Goal: Information Seeking & Learning: Check status

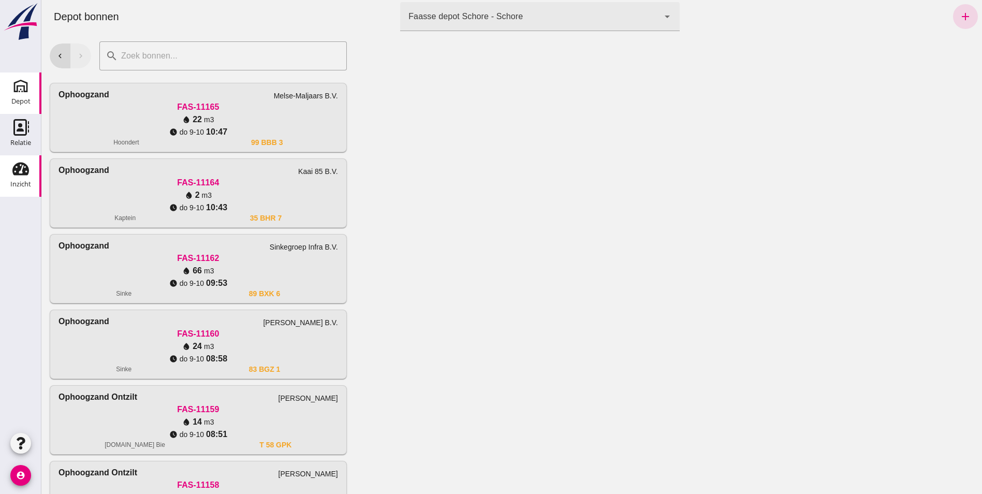
click at [23, 179] on div "Inzicht" at bounding box center [20, 184] width 21 height 14
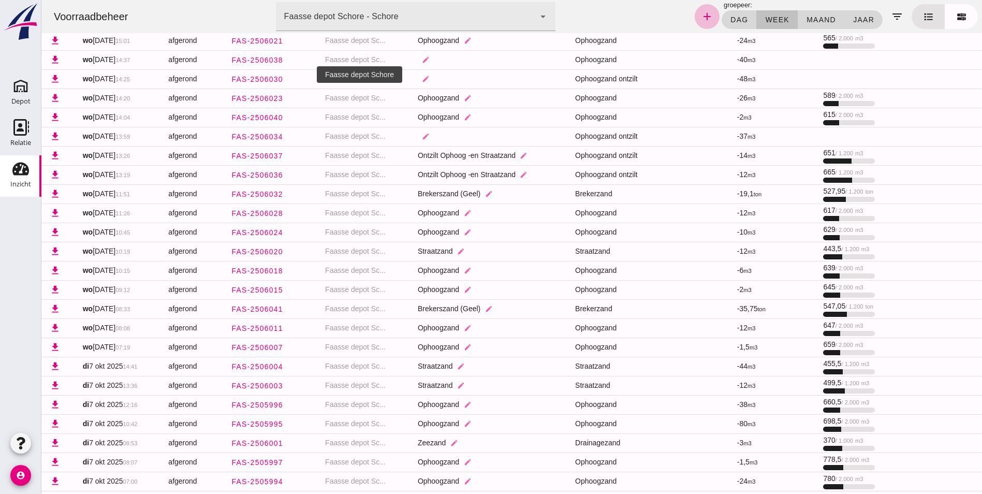
scroll to position [310, 0]
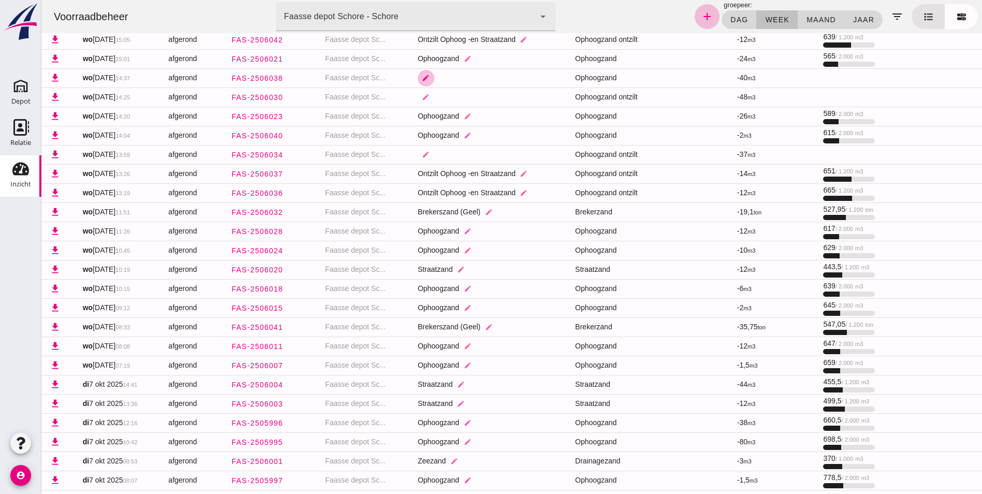
click at [422, 79] on icon "edit" at bounding box center [426, 78] width 8 height 8
click at [422, 150] on button "edit" at bounding box center [426, 154] width 17 height 17
click at [498, 161] on icon "arrow_drop_down" at bounding box center [493, 161] width 12 height 12
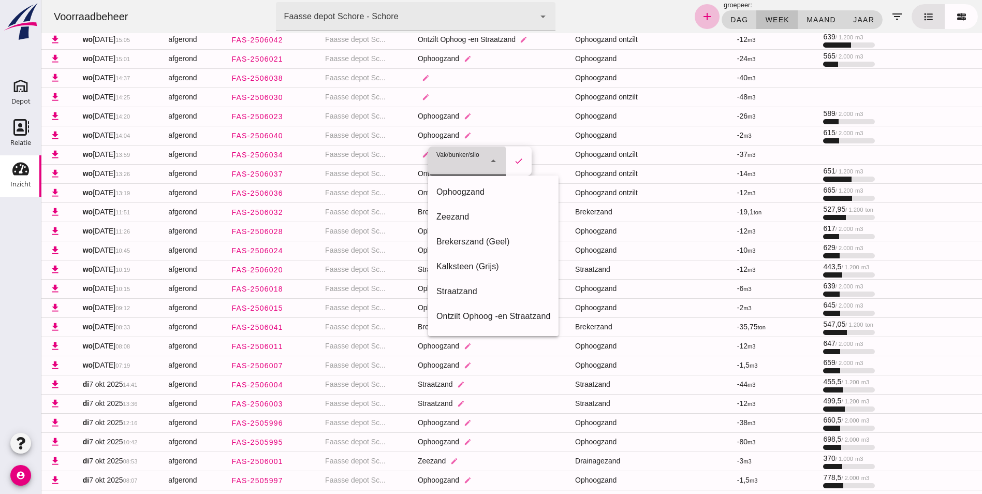
click at [693, 141] on td at bounding box center [695, 135] width 67 height 19
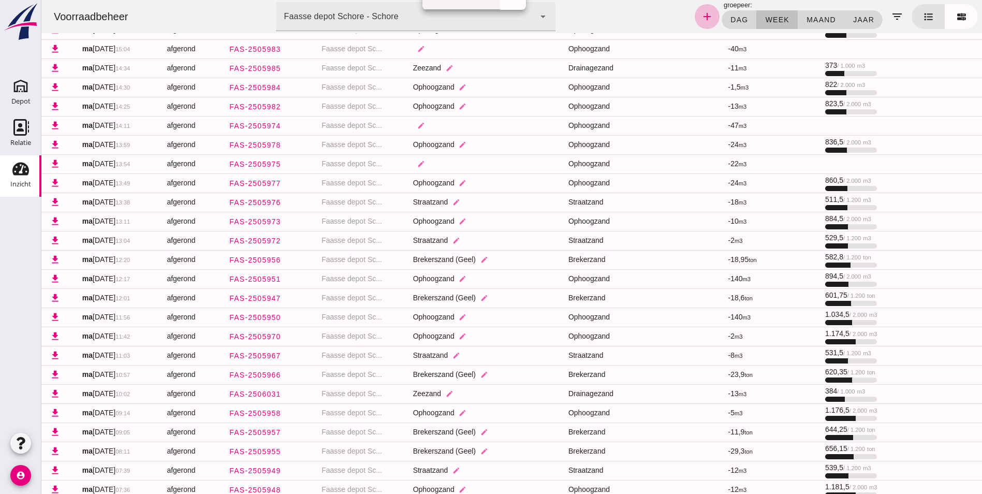
scroll to position [767, 0]
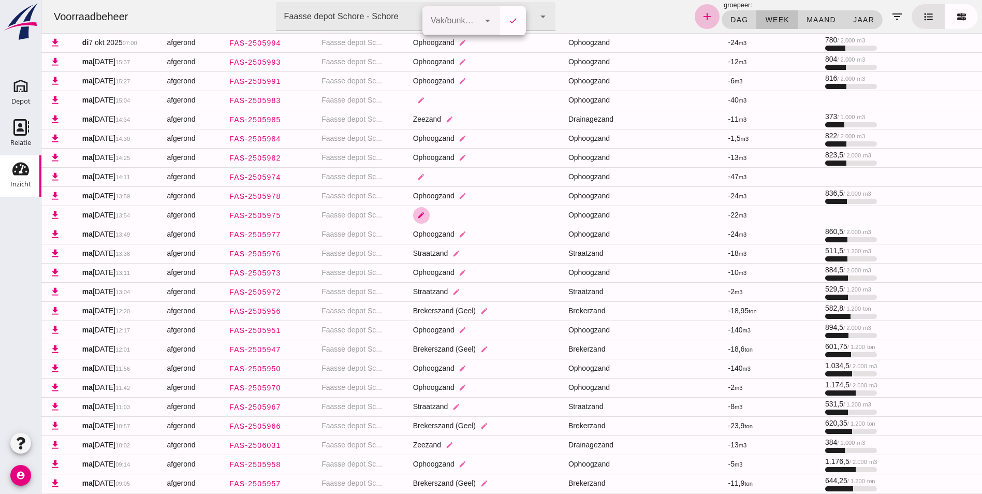
click at [417, 214] on icon "edit" at bounding box center [421, 215] width 8 height 8
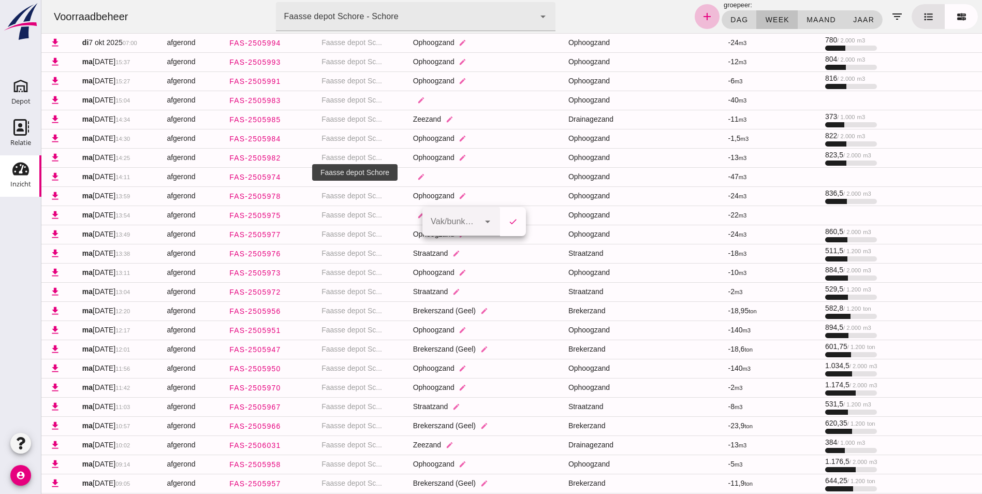
click at [393, 200] on td "Faasse depot Sc..." at bounding box center [358, 195] width 91 height 19
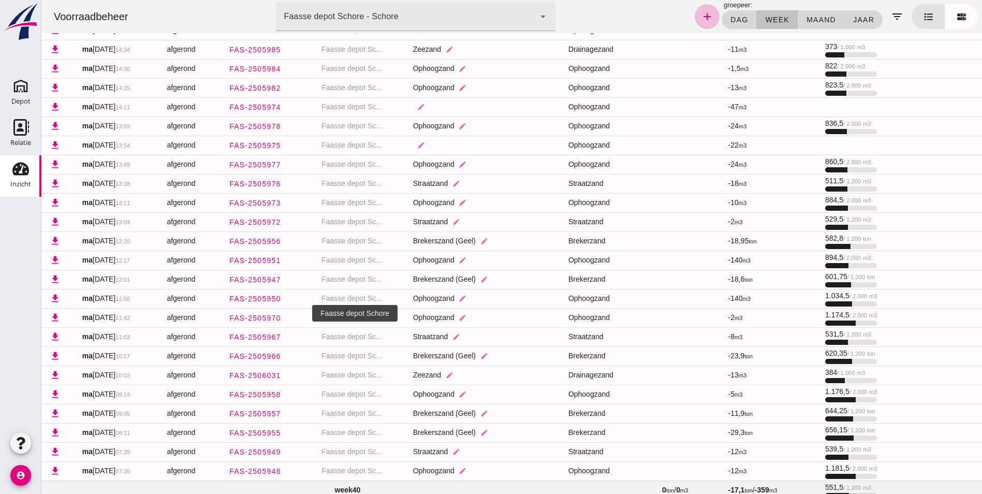
scroll to position [819, 0]
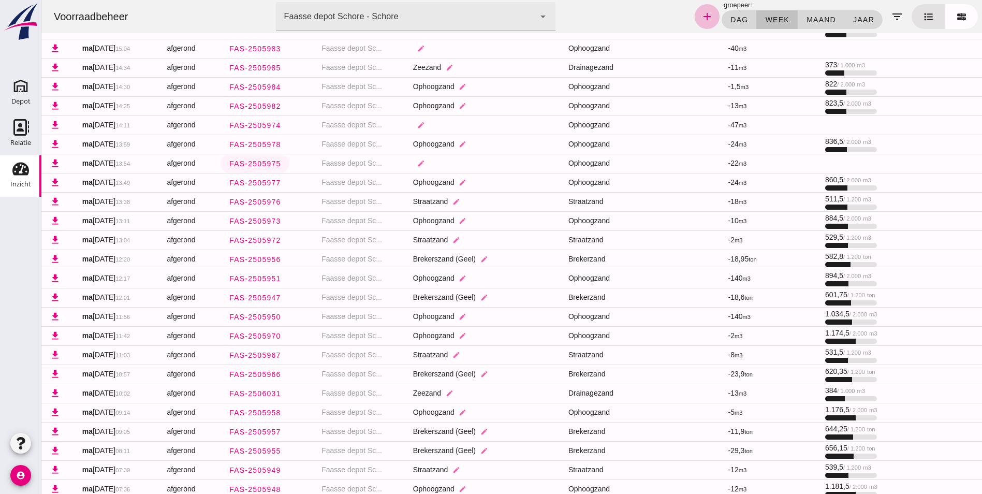
click at [261, 161] on span "FAS-2505975" at bounding box center [255, 163] width 52 height 8
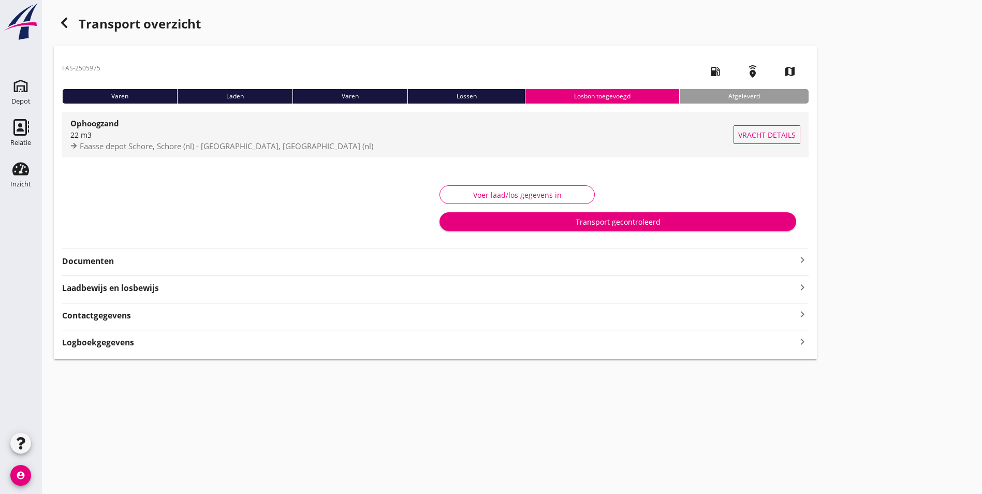
click at [738, 138] on span "Vracht details" at bounding box center [766, 134] width 57 height 11
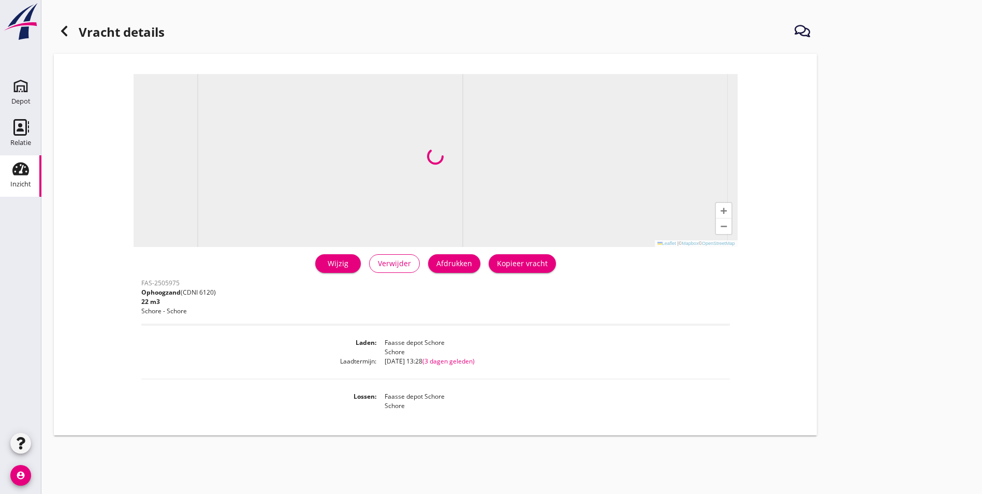
click at [17, 169] on use at bounding box center [20, 168] width 17 height 13
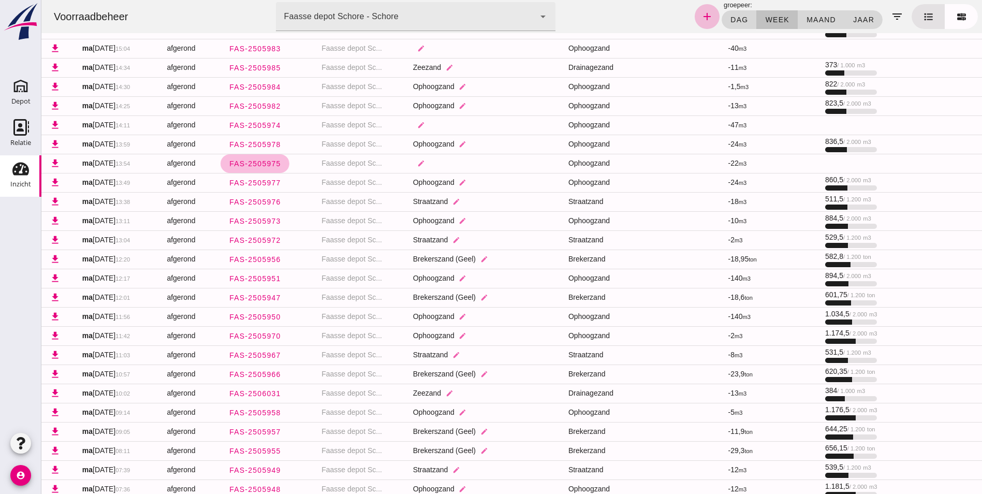
click at [16, 179] on div "Inzicht" at bounding box center [20, 184] width 21 height 14
click at [20, 89] on use at bounding box center [20, 86] width 17 height 17
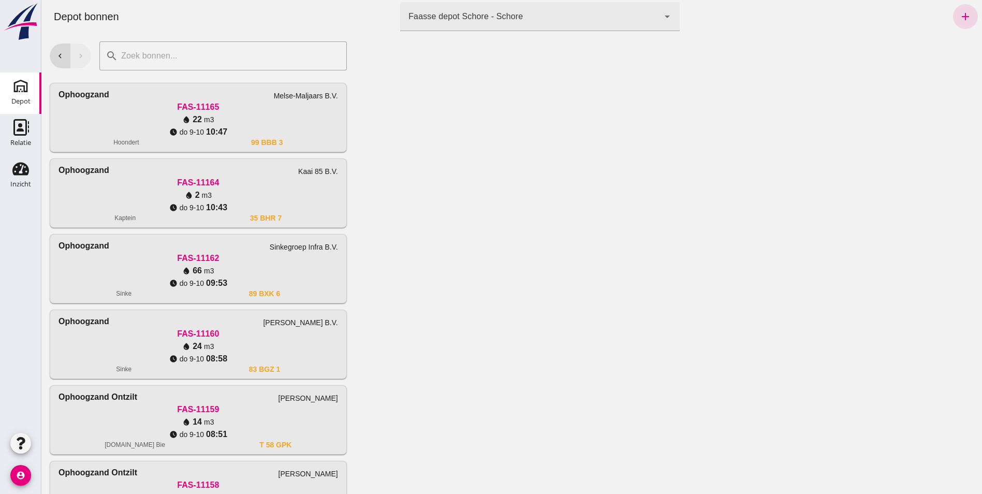
drag, startPoint x: 506, startPoint y: 202, endPoint x: 514, endPoint y: 207, distance: 10.2
click at [514, 207] on div at bounding box center [668, 263] width 627 height 461
click at [167, 264] on div "FAS-11162" at bounding box center [197, 258] width 279 height 12
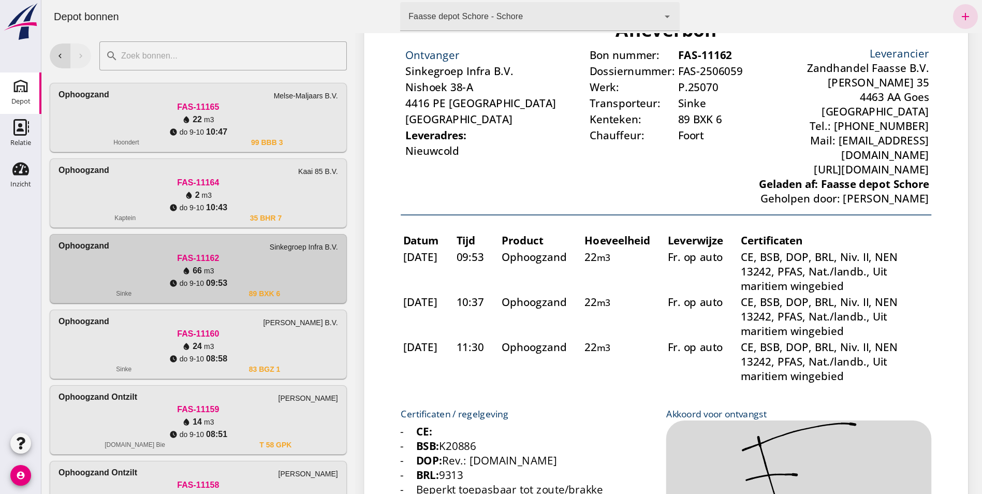
scroll to position [103, 0]
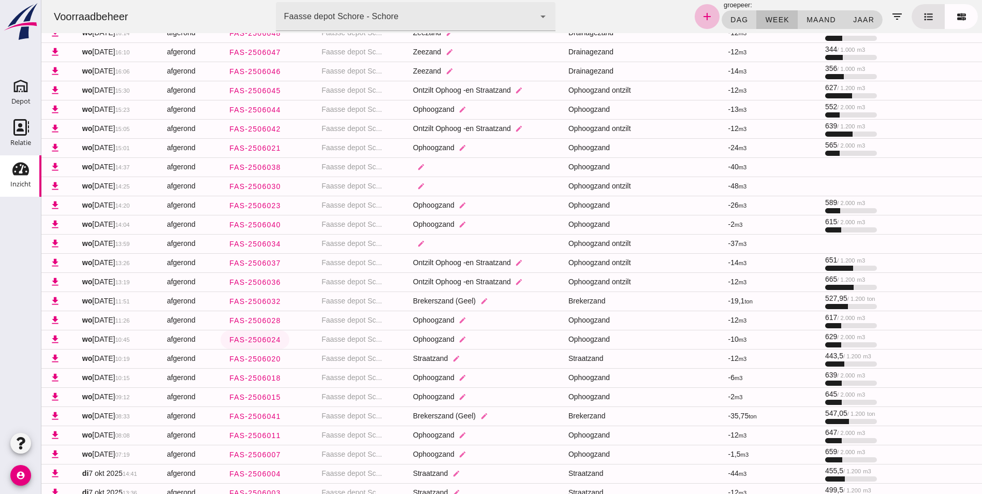
scroll to position [259, 0]
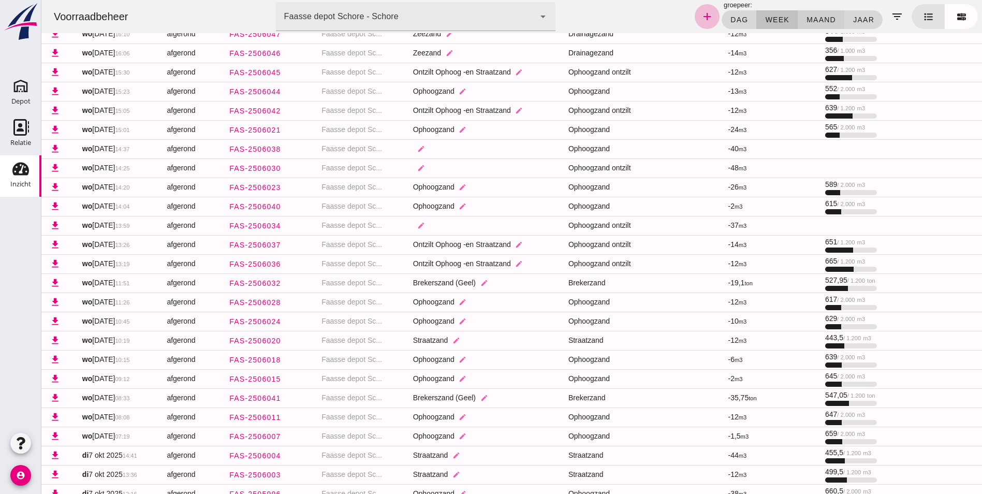
click at [808, 16] on span "maand" at bounding box center [821, 20] width 30 height 8
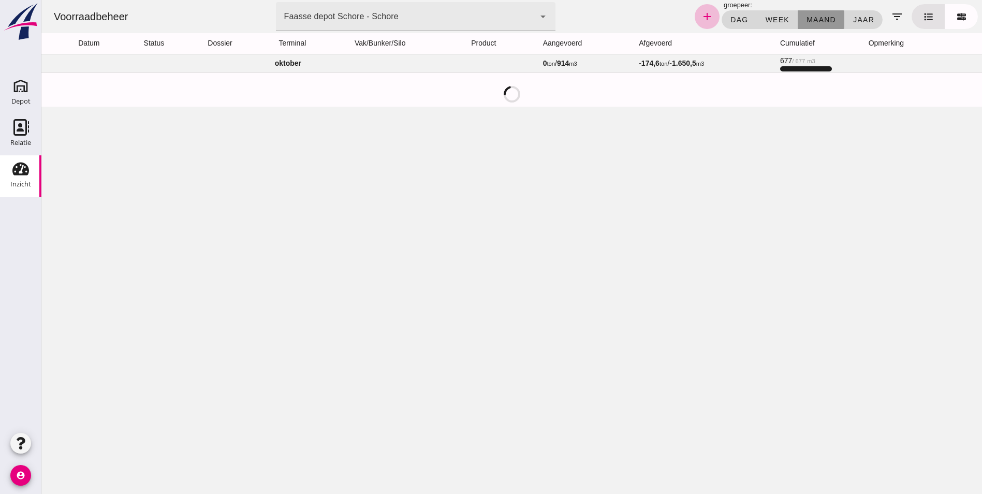
scroll to position [0, 0]
click at [743, 17] on span "dag" at bounding box center [739, 20] width 18 height 8
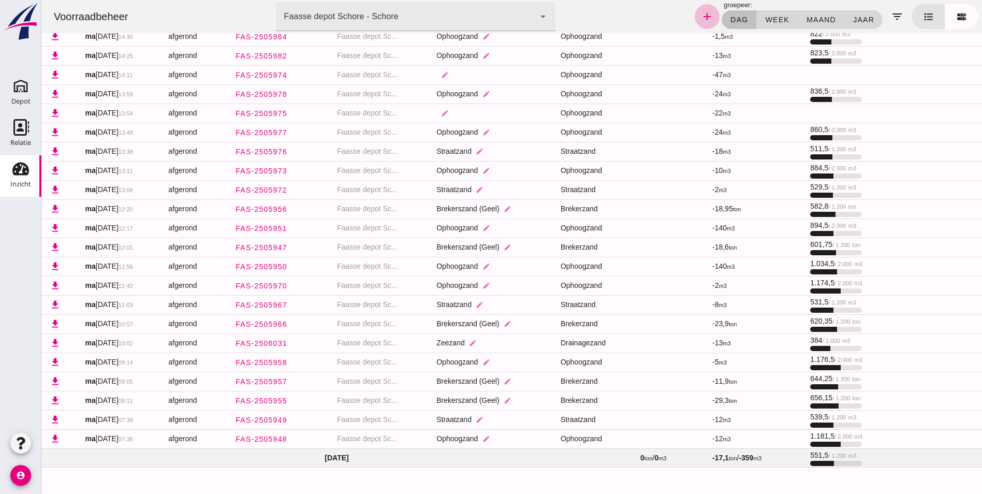
scroll to position [198, 0]
click at [338, 456] on td "[DATE]" at bounding box center [336, 456] width 590 height 19
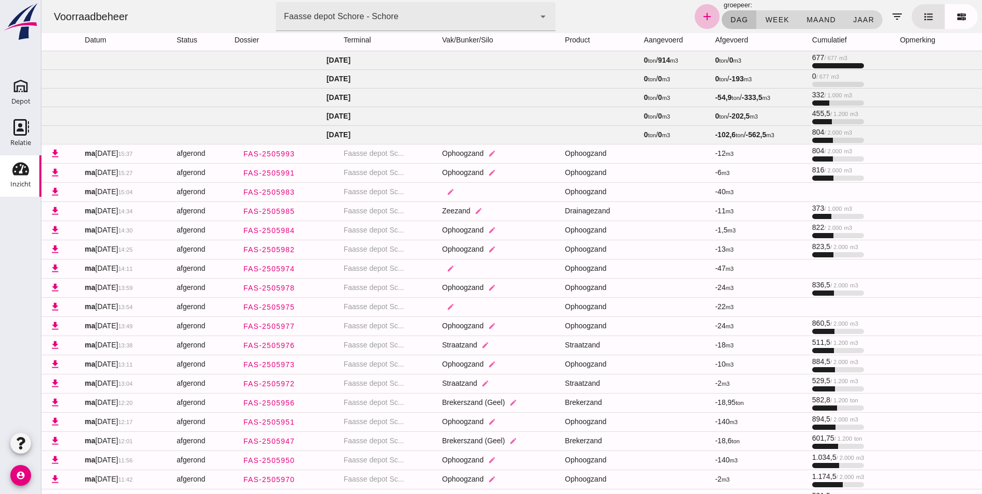
scroll to position [0, 0]
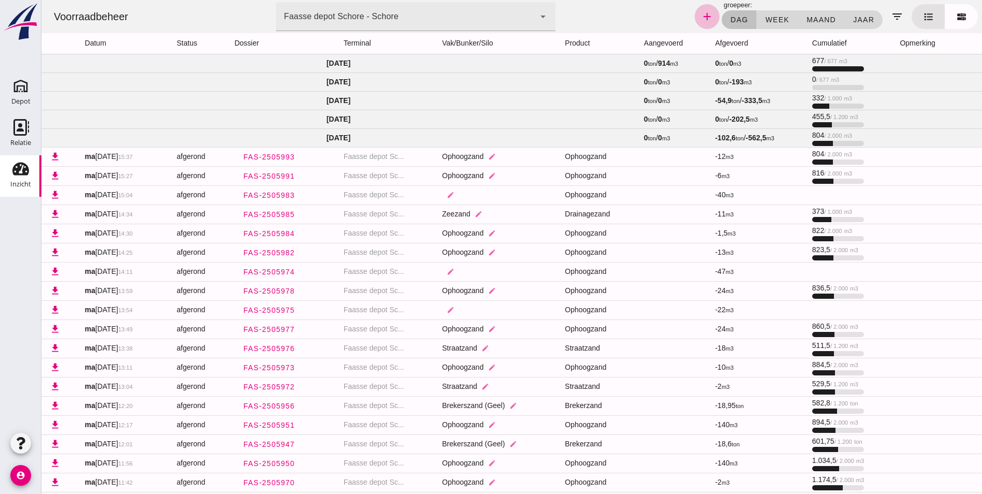
drag, startPoint x: 818, startPoint y: 23, endPoint x: 629, endPoint y: 147, distance: 225.6
click at [818, 22] on span "maand" at bounding box center [821, 20] width 30 height 8
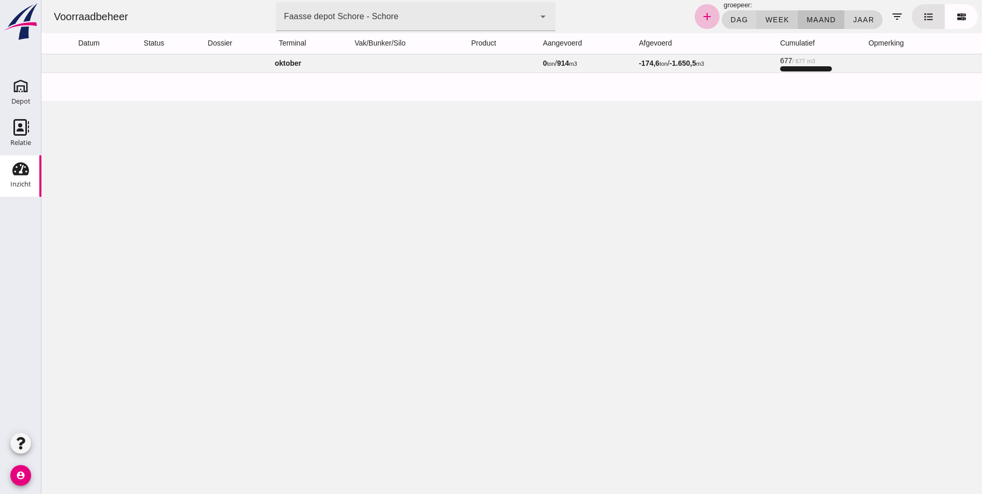
click at [773, 19] on span "week" at bounding box center [776, 20] width 24 height 8
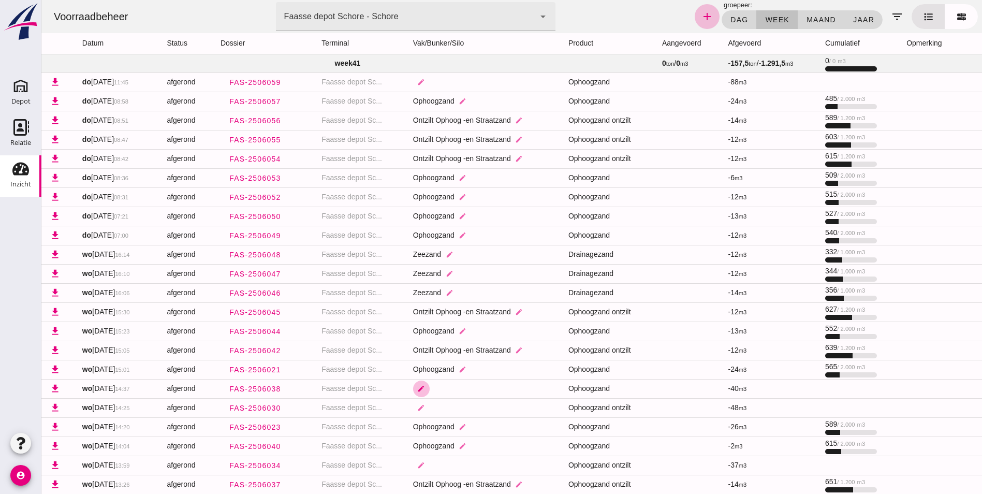
click at [419, 387] on icon "edit" at bounding box center [421, 388] width 8 height 8
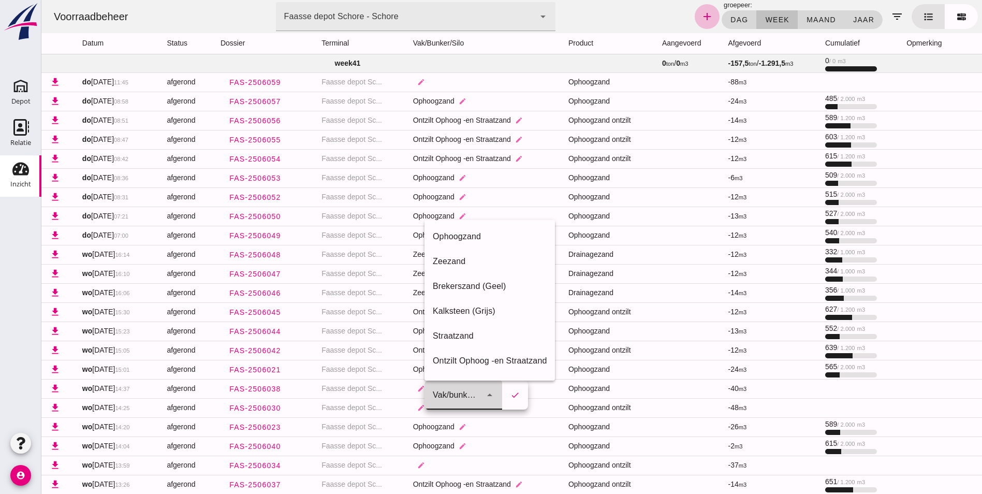
click at [493, 397] on icon "arrow_drop_down" at bounding box center [489, 395] width 12 height 12
click at [899, 392] on td at bounding box center [929, 388] width 62 height 19
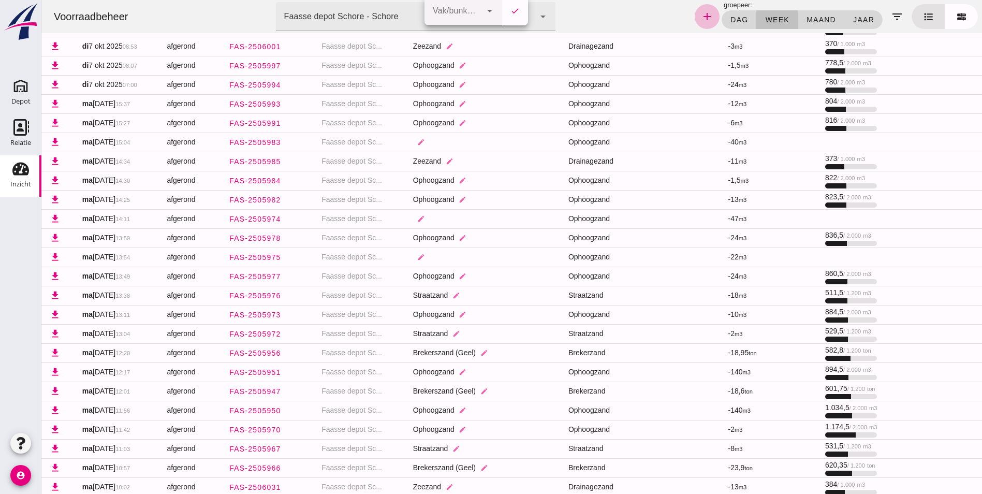
scroll to position [715, 0]
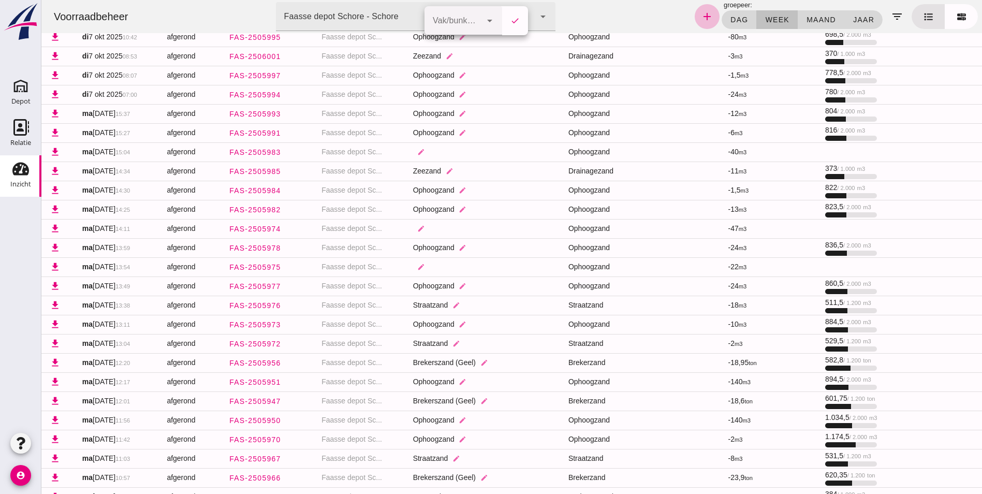
click at [722, 124] on td "-6 m3" at bounding box center [767, 132] width 97 height 19
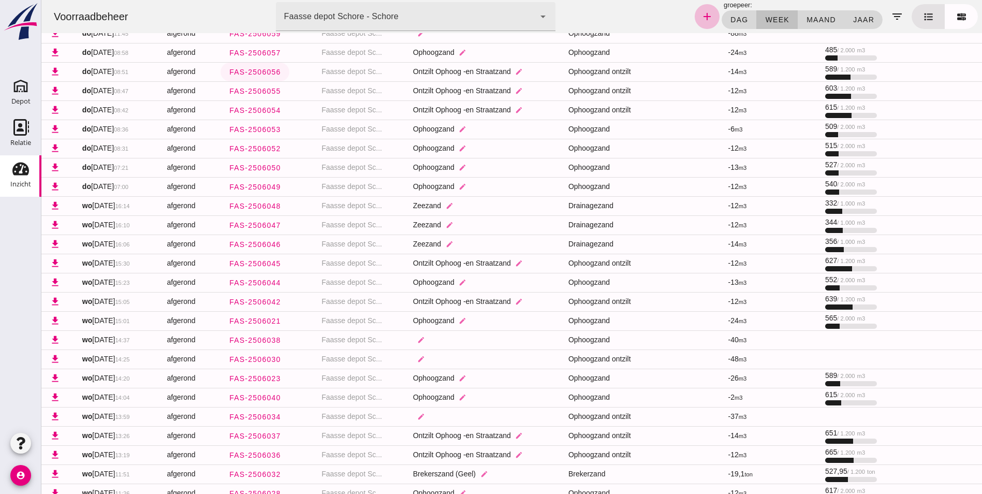
scroll to position [0, 0]
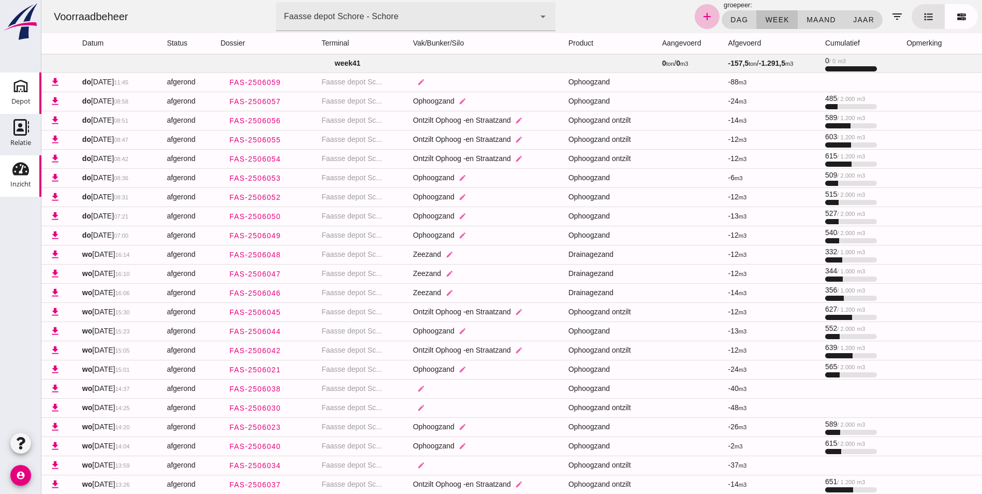
click at [22, 83] on icon "Depot" at bounding box center [20, 86] width 17 height 17
